Goal: Task Accomplishment & Management: Use online tool/utility

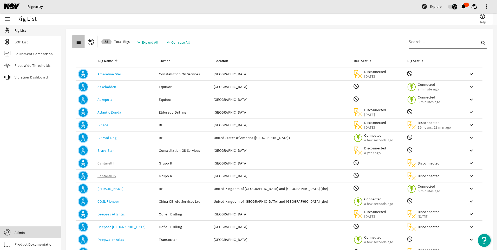
click at [28, 228] on link "Admin" at bounding box center [30, 233] width 61 height 12
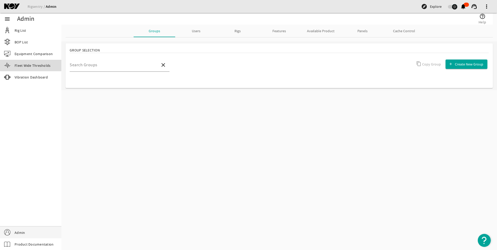
click at [40, 64] on span "Fleet Wide Thresholds" at bounding box center [33, 65] width 36 height 5
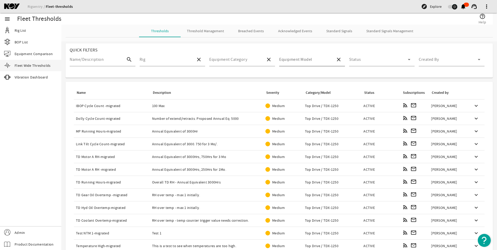
click at [298, 57] on div "Equipment Model" at bounding box center [305, 60] width 52 height 14
type input "TD"
